Goal: Find specific page/section: Find specific page/section

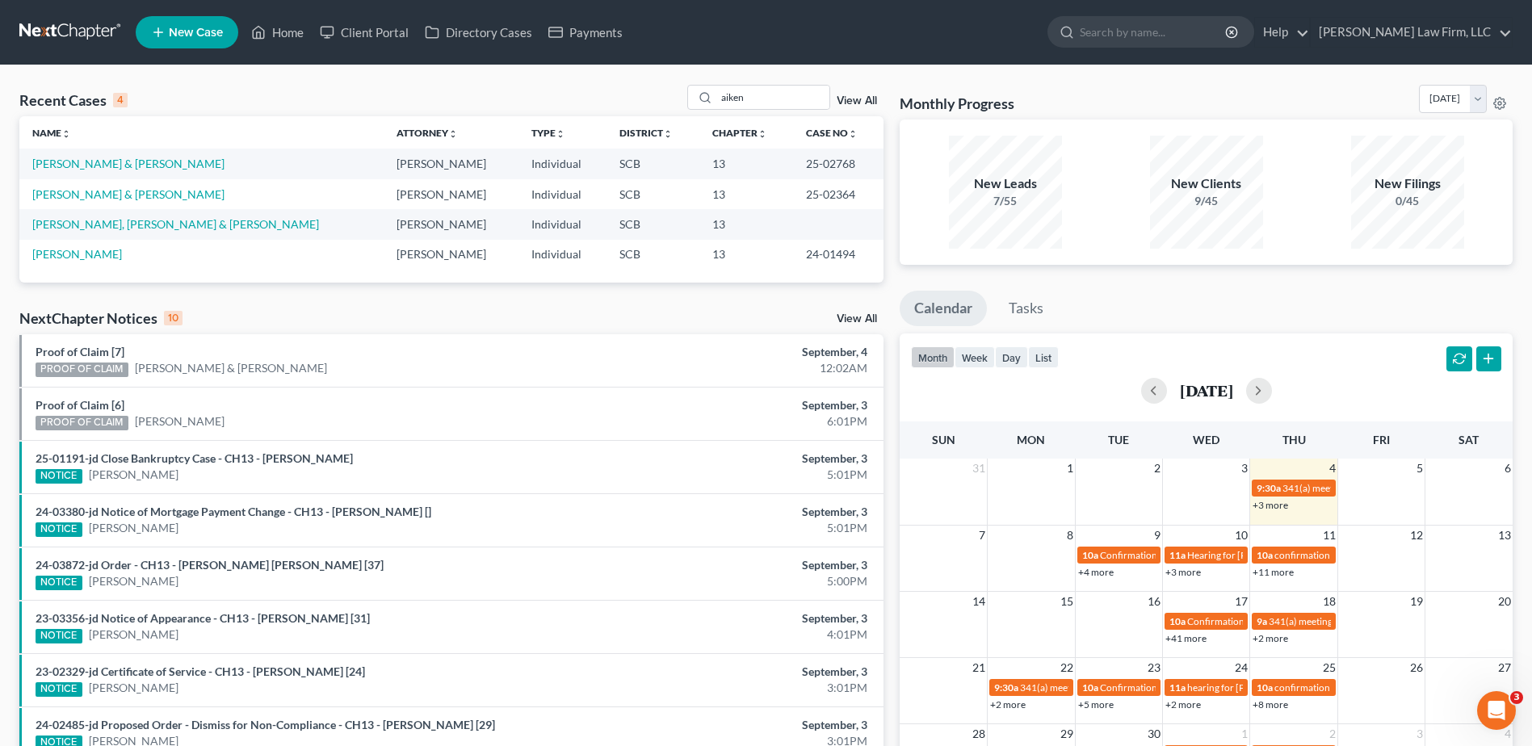
click at [44, 20] on link at bounding box center [70, 32] width 103 height 29
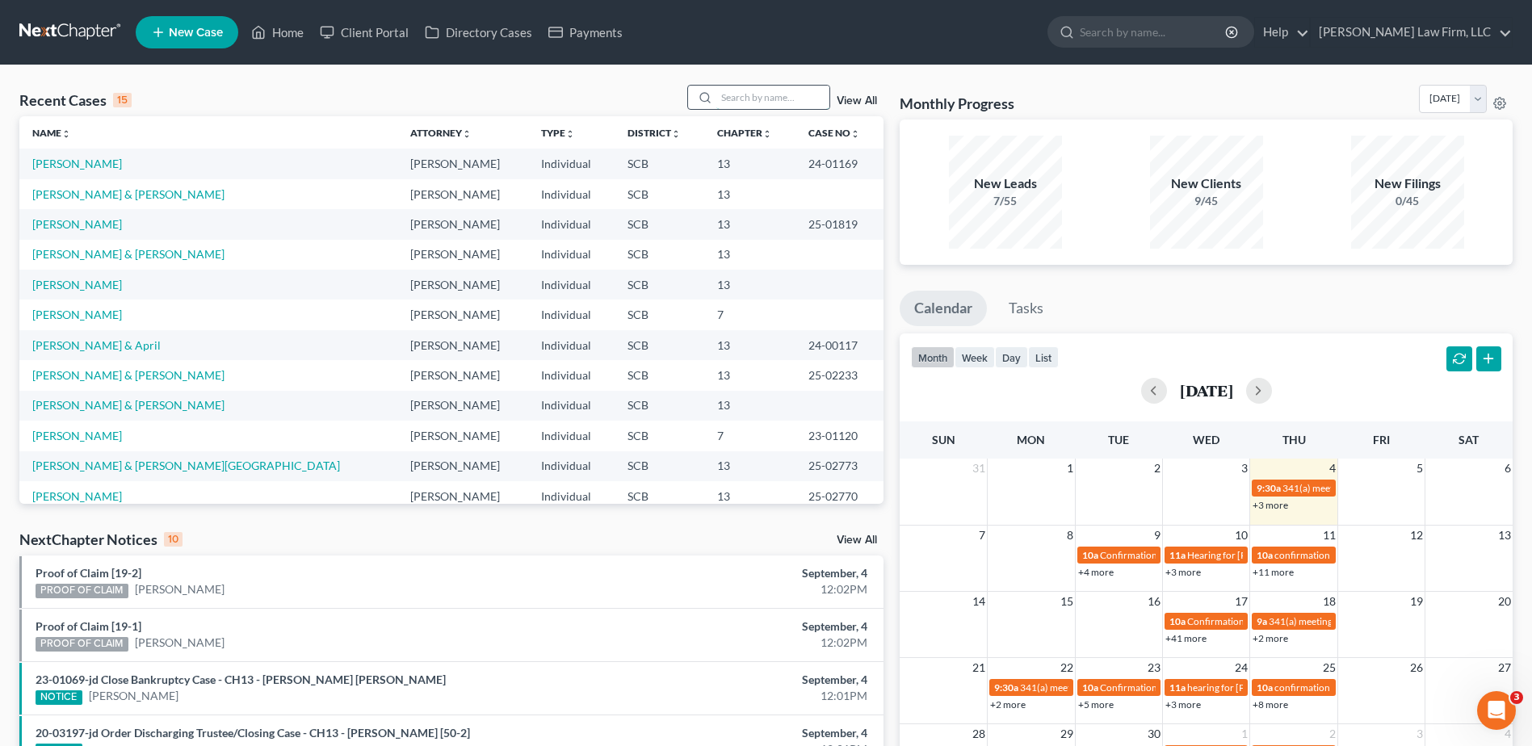
click at [738, 99] on input "search" at bounding box center [773, 97] width 113 height 23
type input "smith"
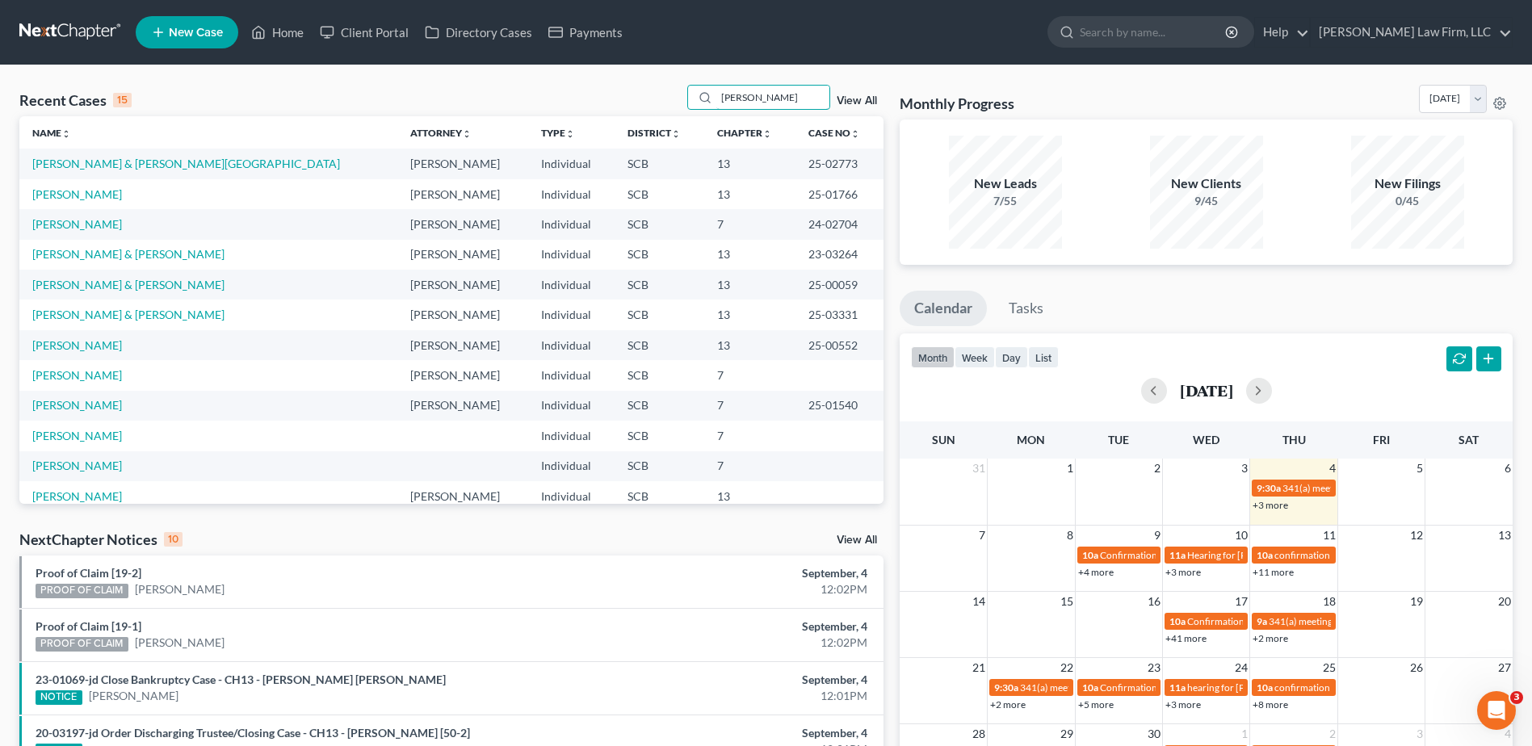
scroll to position [81, 0]
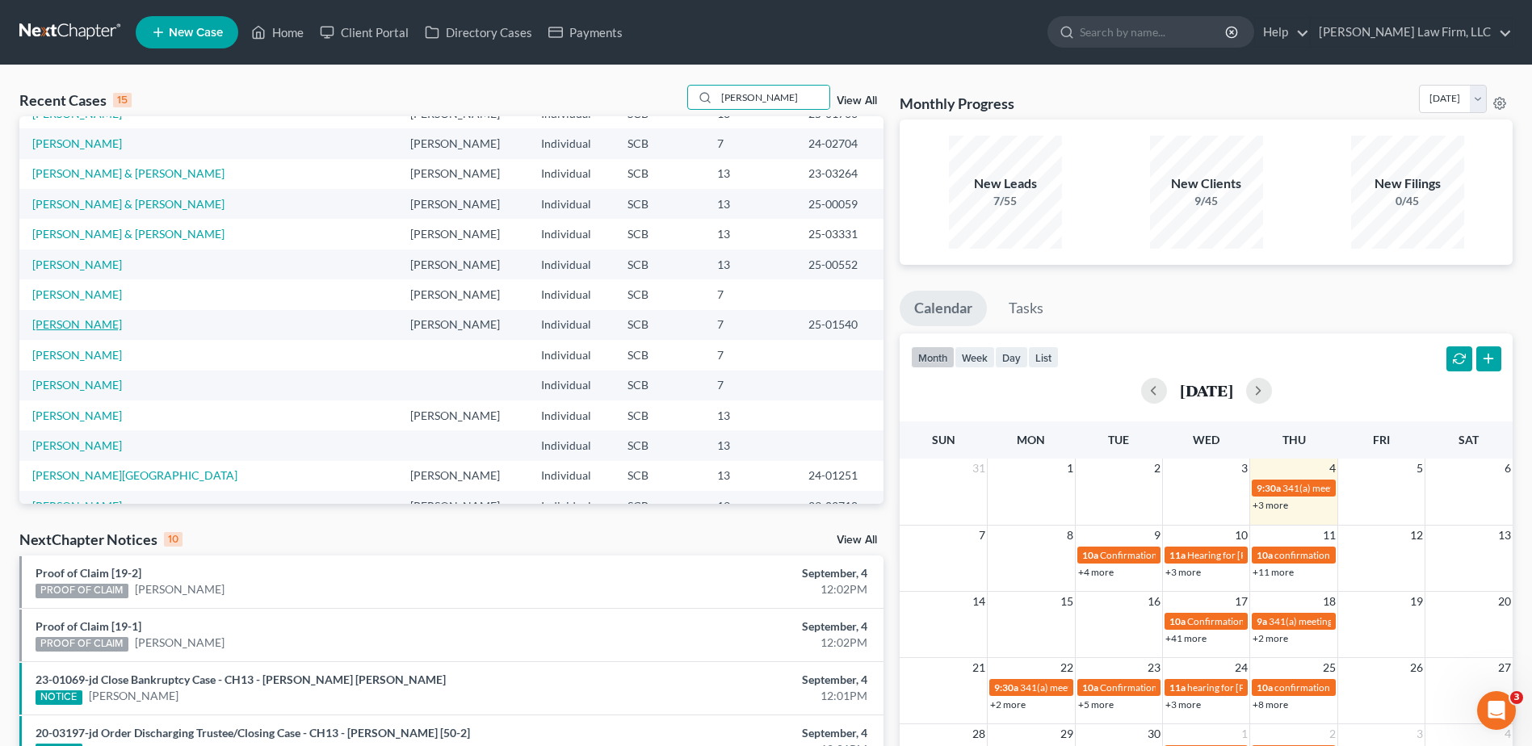
click at [110, 329] on link "Lassiter-Smith, Felicia" at bounding box center [77, 324] width 90 height 14
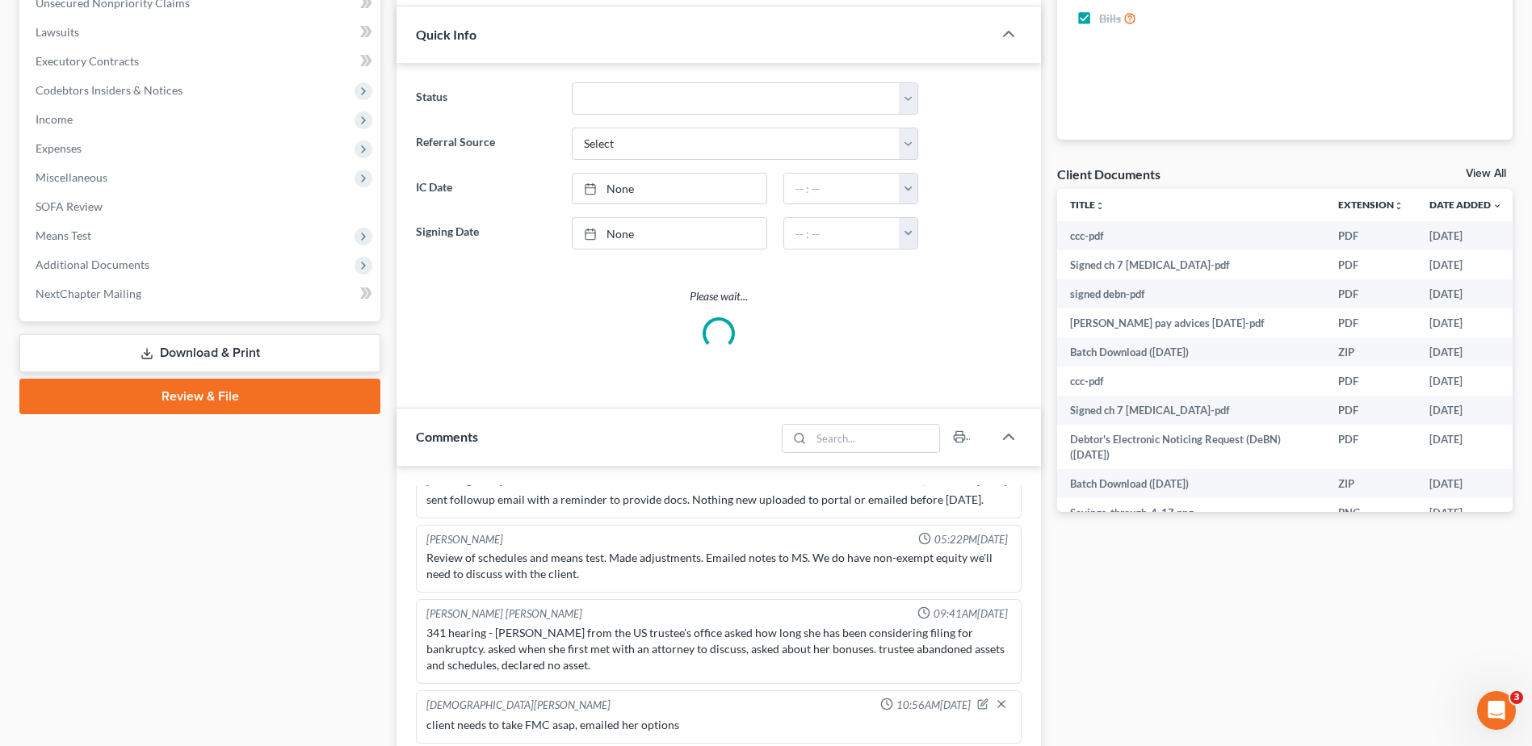
scroll to position [485, 0]
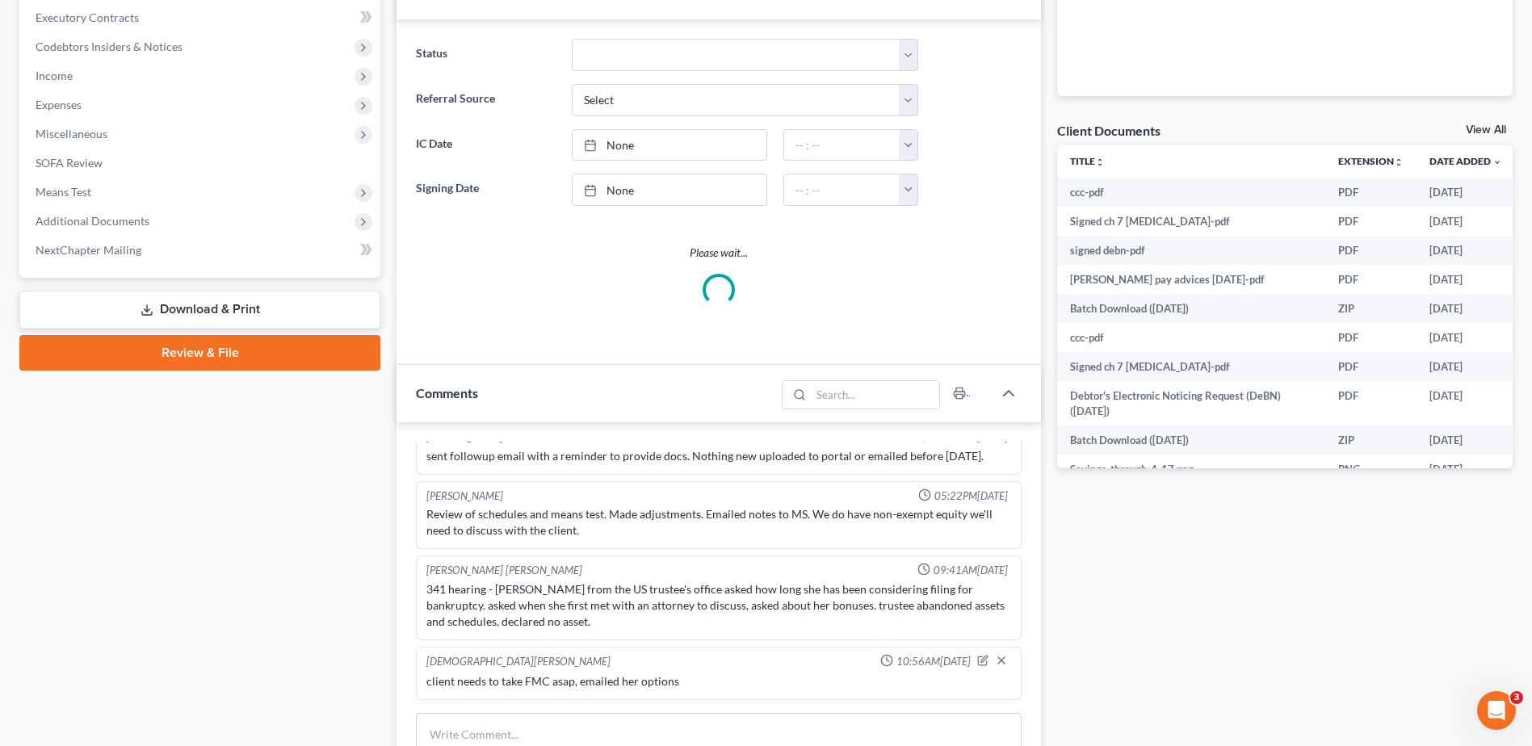
select select "1"
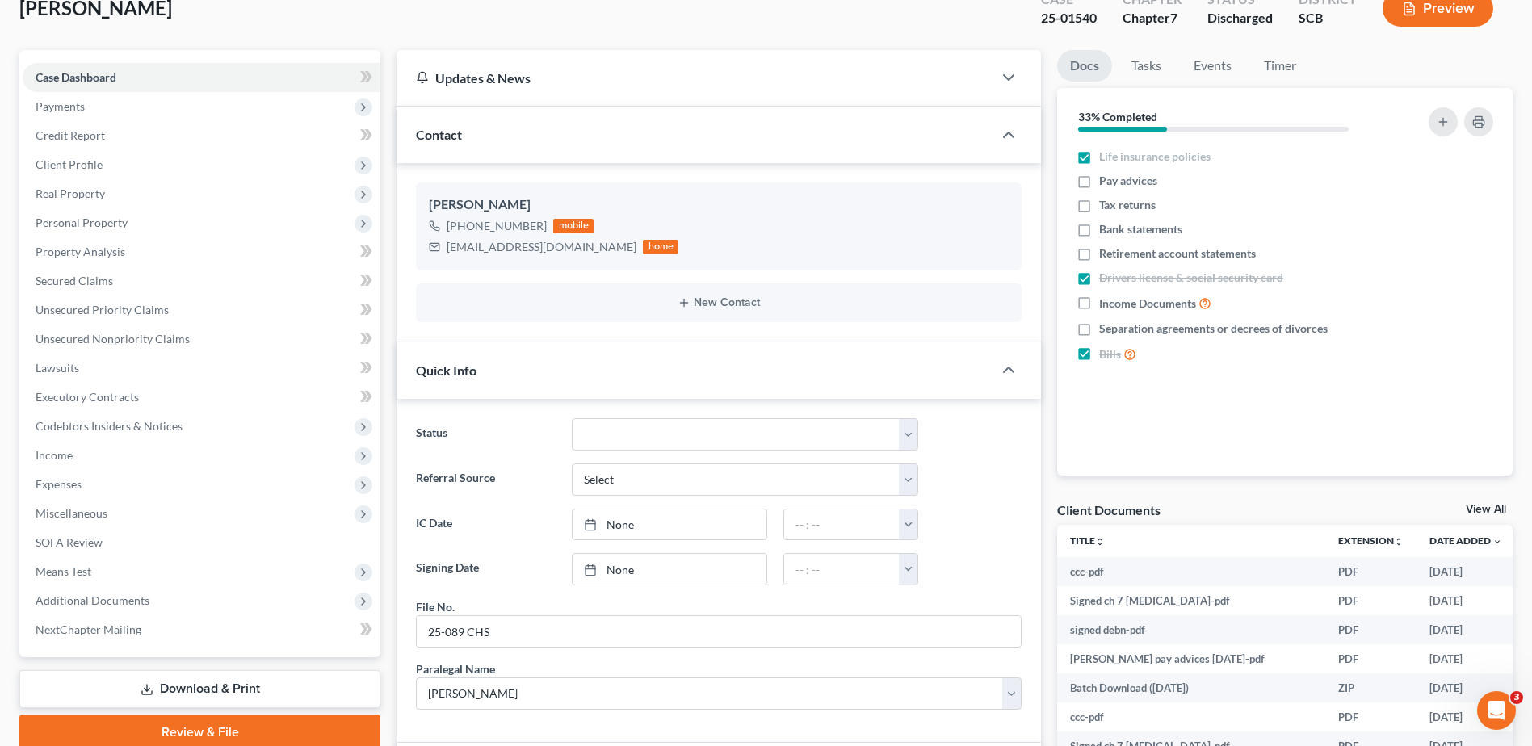
scroll to position [0, 0]
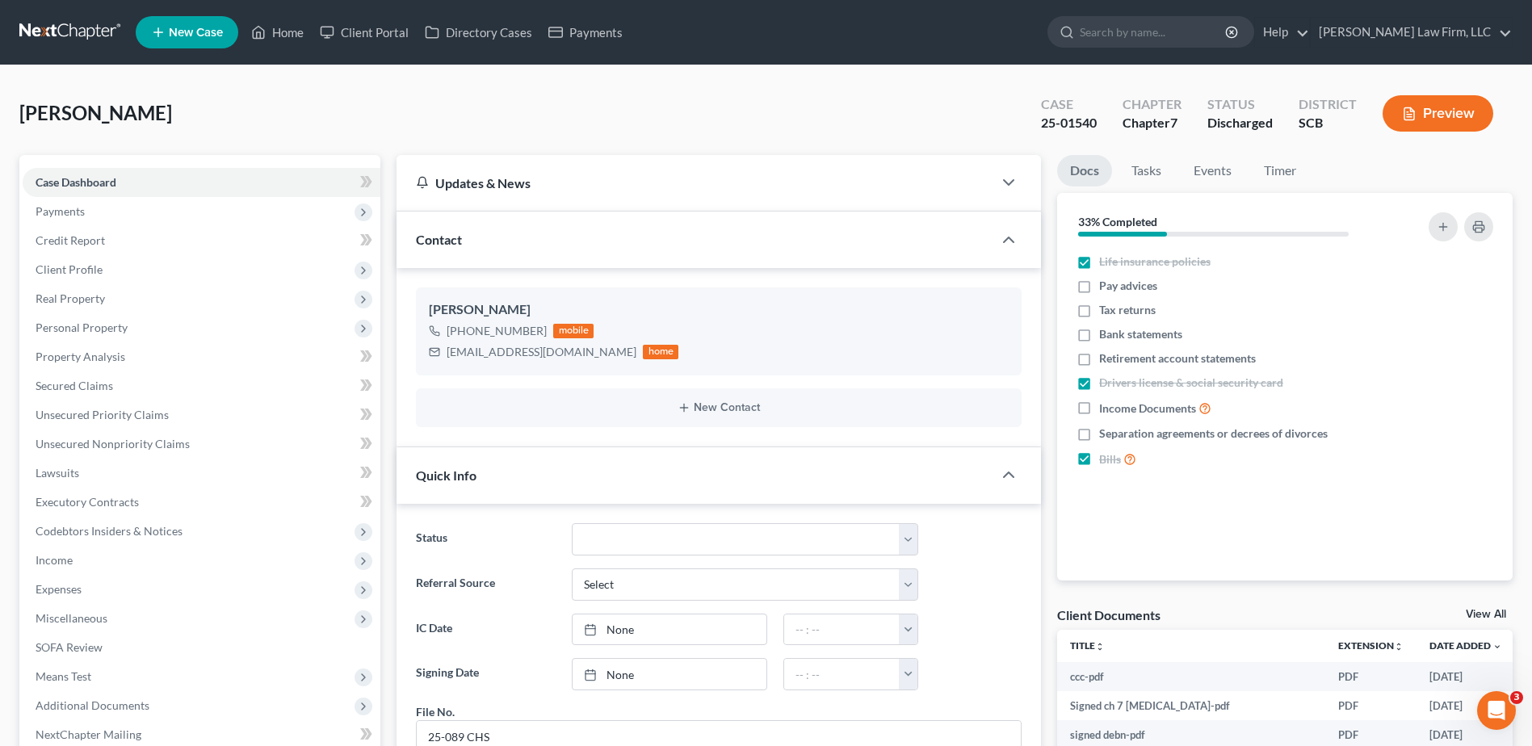
click at [71, 28] on link at bounding box center [70, 32] width 103 height 29
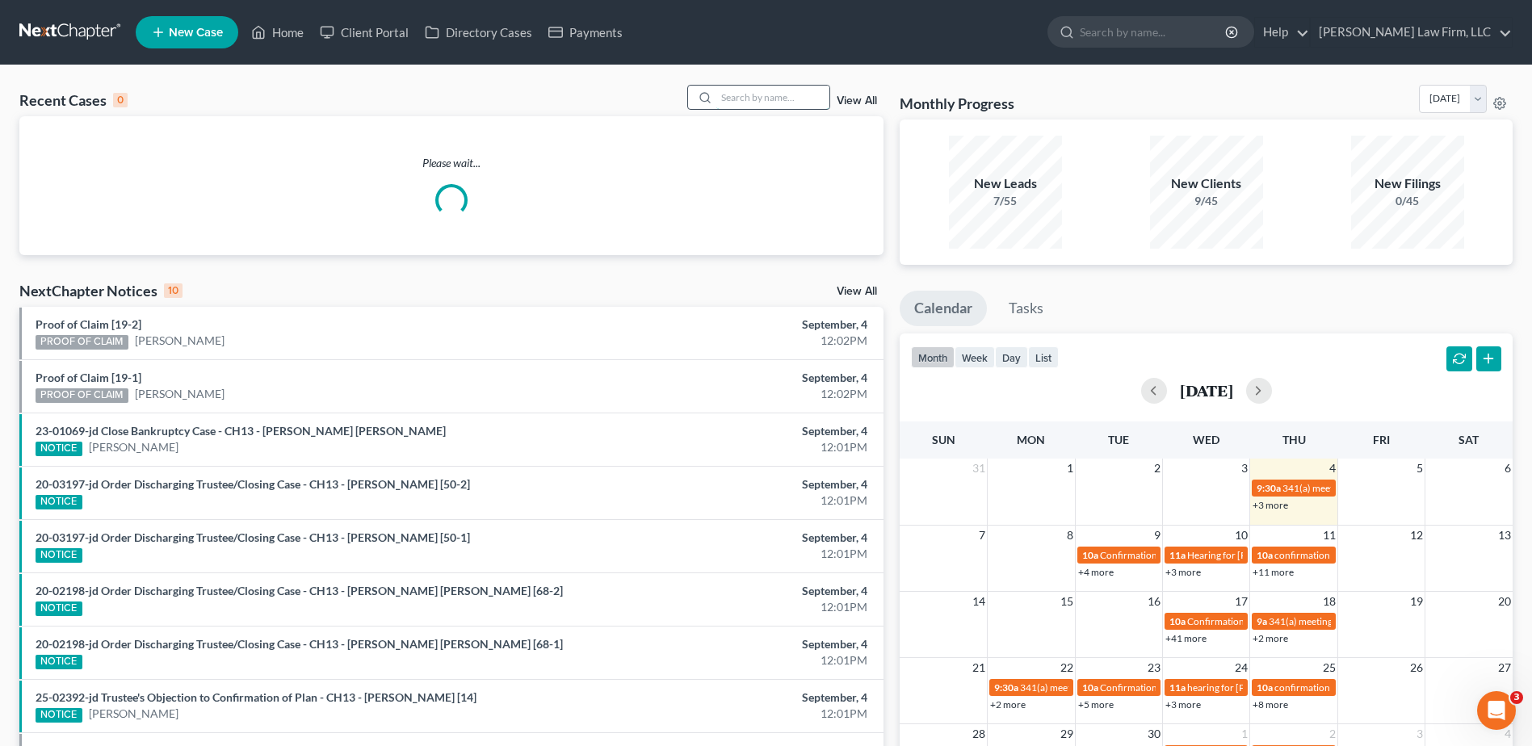
click at [795, 89] on input "search" at bounding box center [773, 97] width 113 height 23
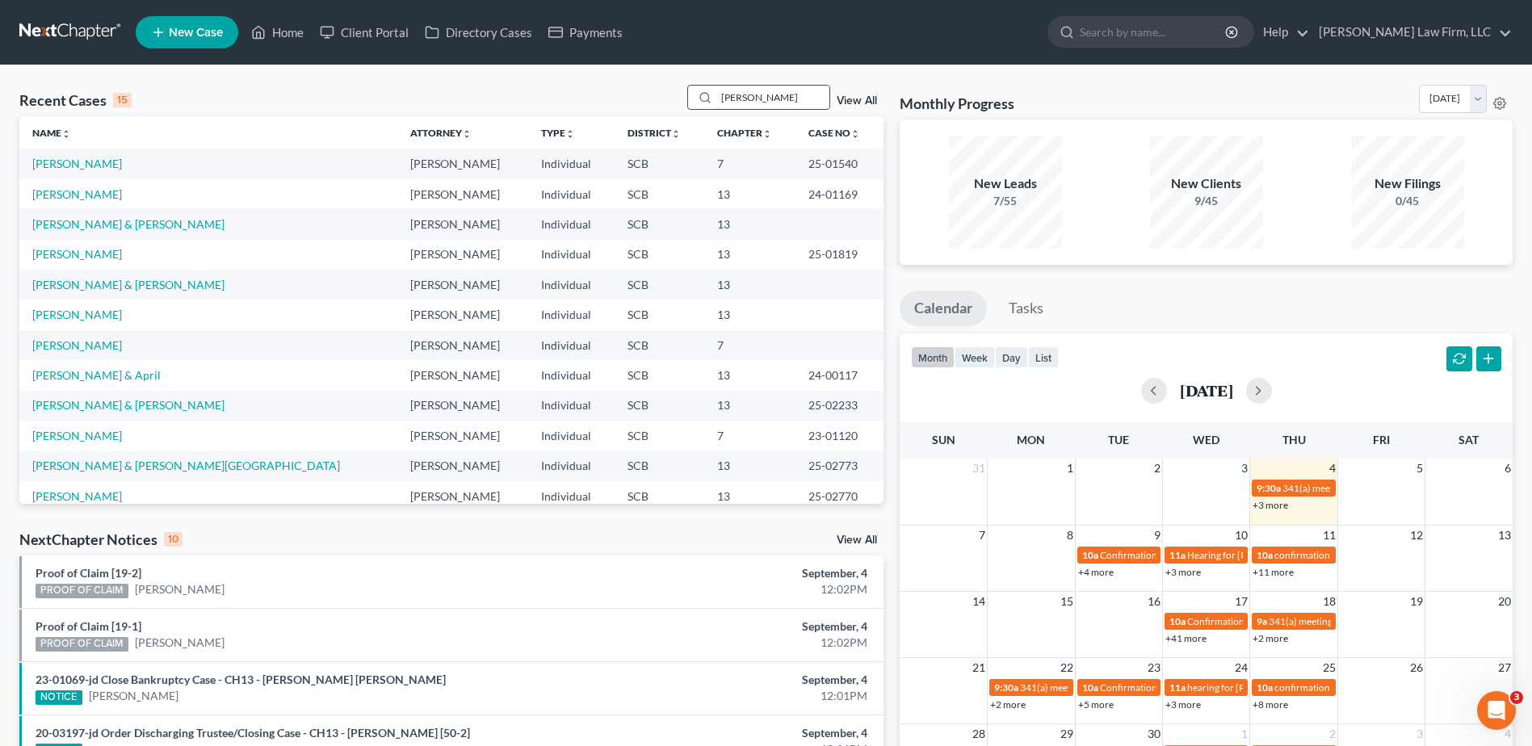
type input "[PERSON_NAME]"
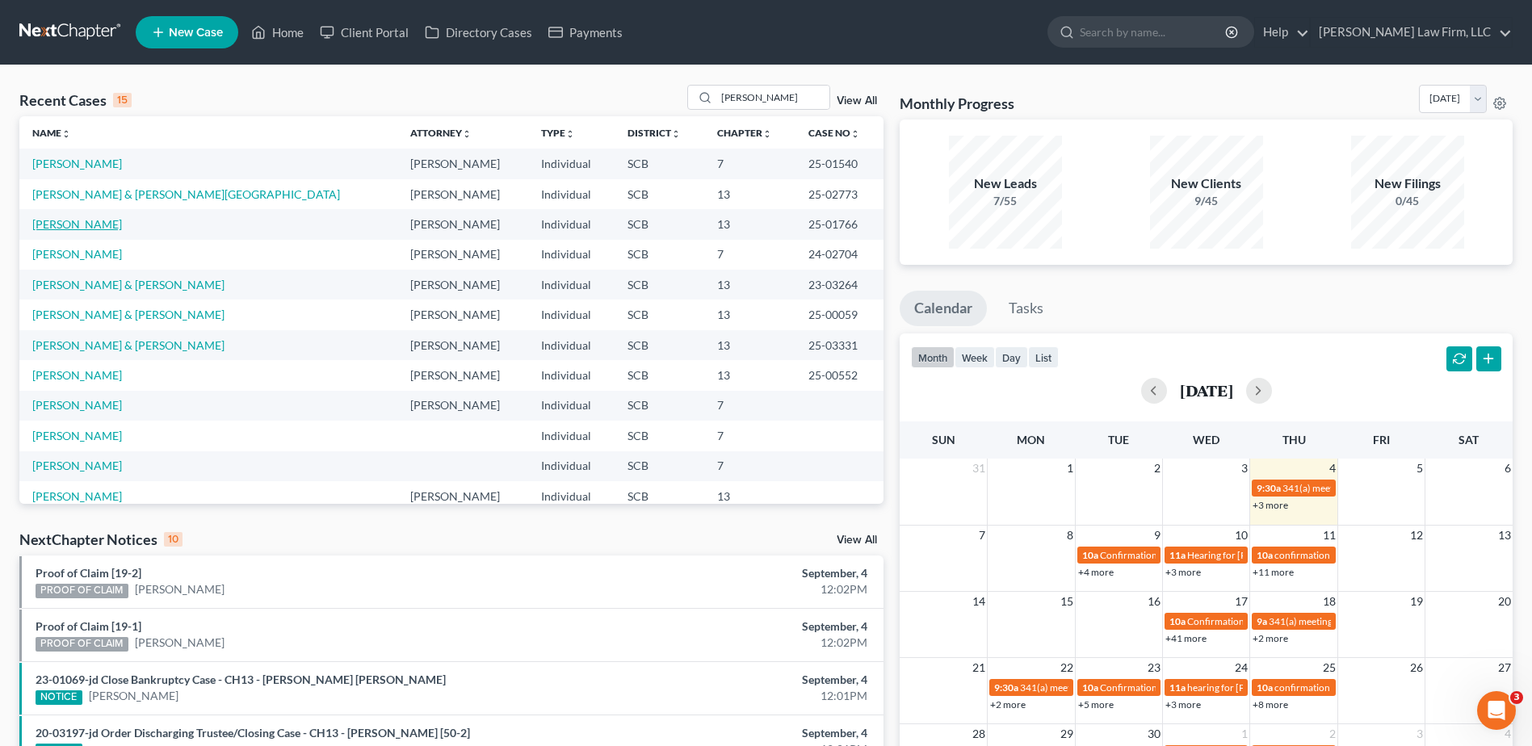
click at [86, 223] on link "[PERSON_NAME]" at bounding box center [77, 224] width 90 height 14
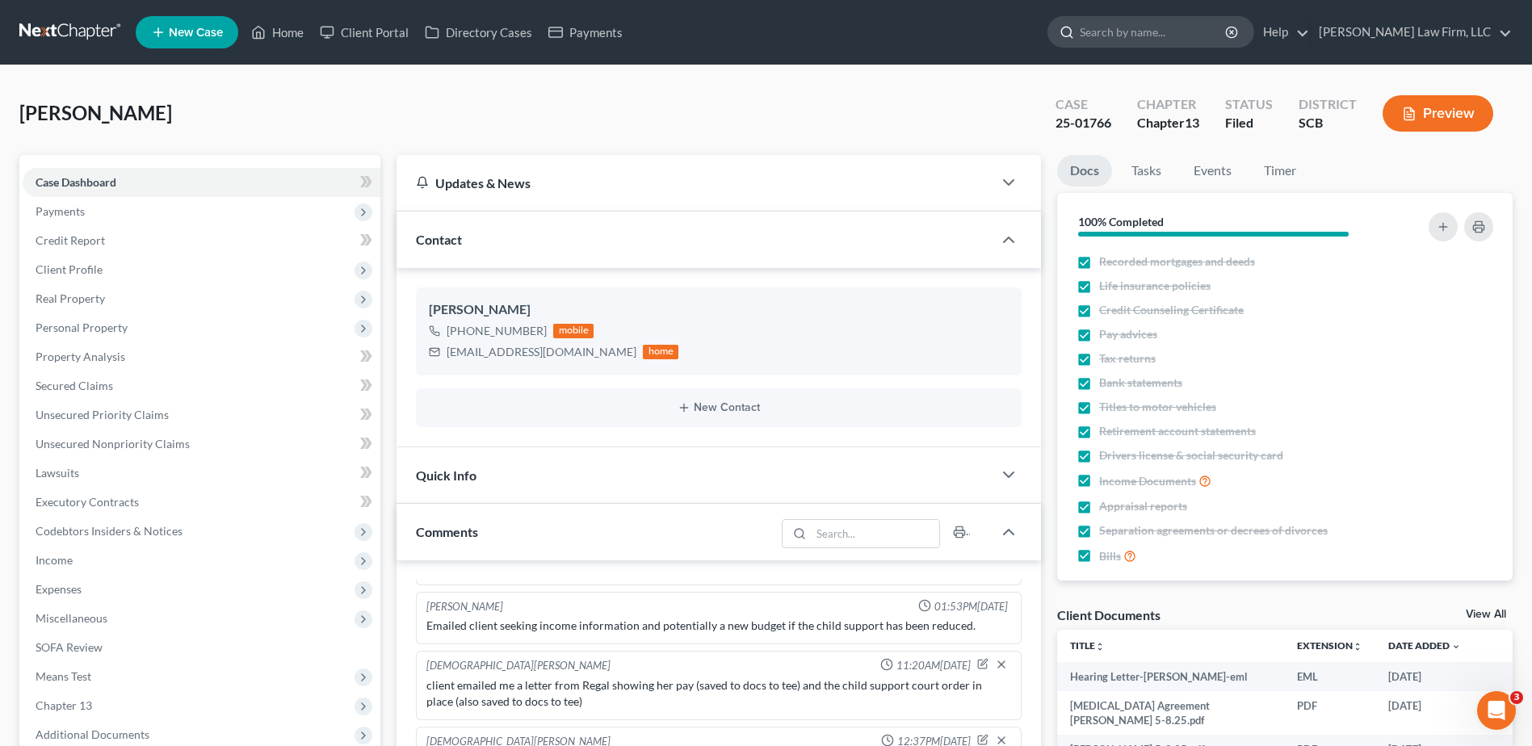
click at [1180, 31] on input "search" at bounding box center [1154, 32] width 148 height 30
type input "pringle"
